Goal: Book appointment/travel/reservation

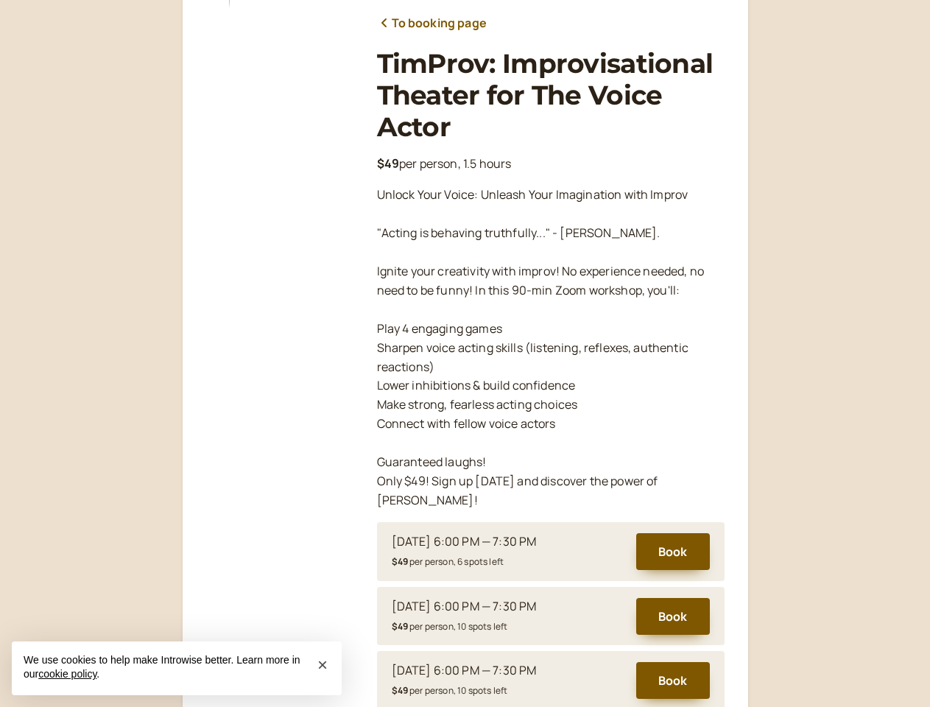
scroll to position [183, 0]
click at [465, 354] on p "Unlock Your Voice: Unleash Your Imagination with Improv "Acting is behaving tru…" at bounding box center [551, 348] width 348 height 324
click at [673, 533] on button "Book" at bounding box center [674, 551] width 74 height 37
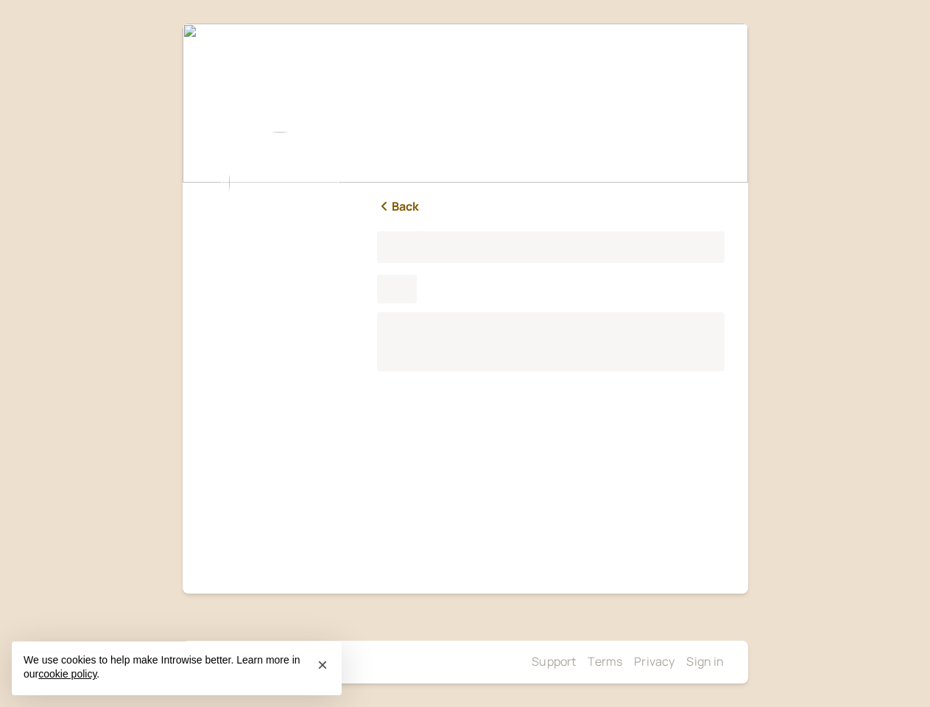
click at [673, 597] on div "Back Loading... Loading... ... Powered by introwise Support Terms Privacy Sign …" at bounding box center [465, 353] width 930 height 707
click at [673, 662] on link "Privacy" at bounding box center [654, 661] width 41 height 16
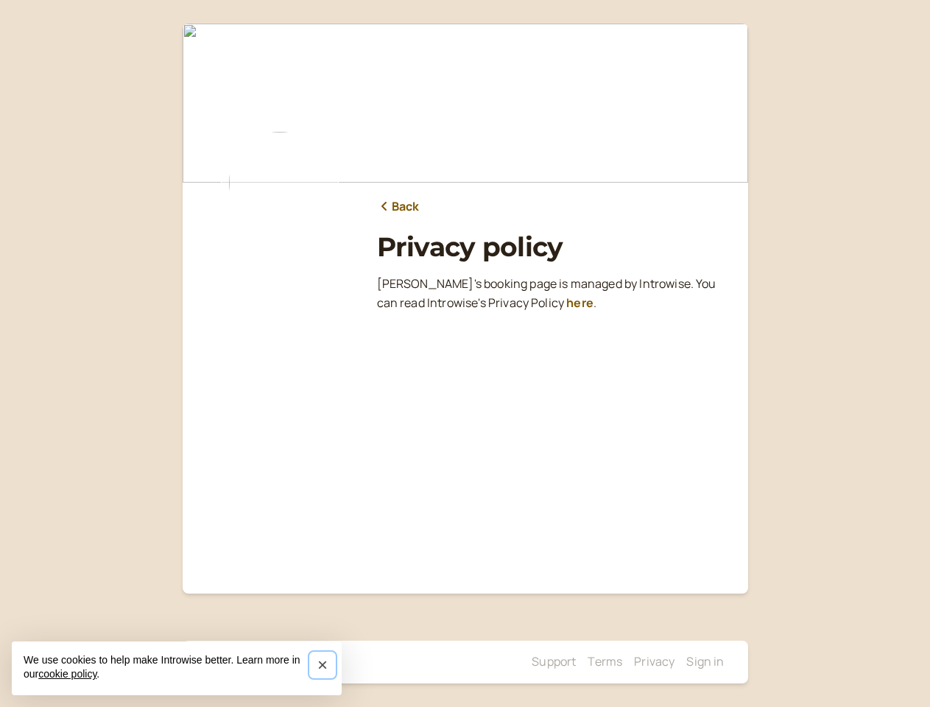
click at [323, 665] on span "×" at bounding box center [323, 665] width 10 height 20
